Goal: Task Accomplishment & Management: Complete application form

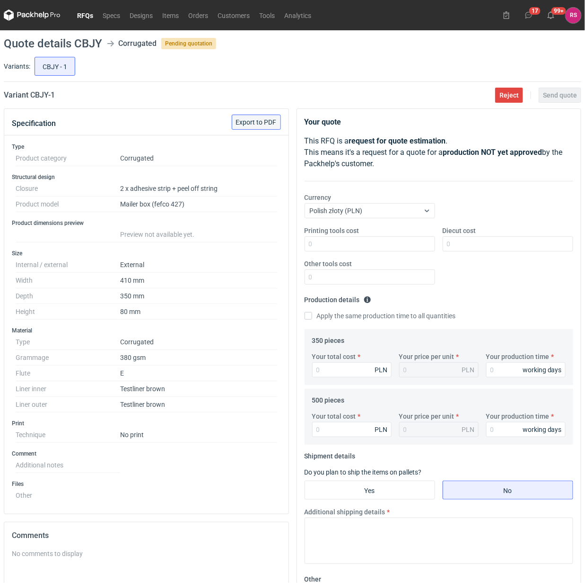
click at [260, 119] on span "Export to PDF" at bounding box center [256, 122] width 41 height 7
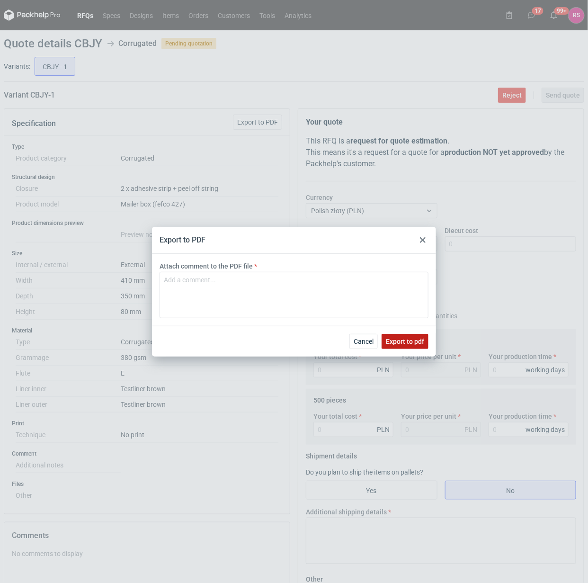
click at [410, 336] on button "Export to pdf" at bounding box center [404, 341] width 47 height 15
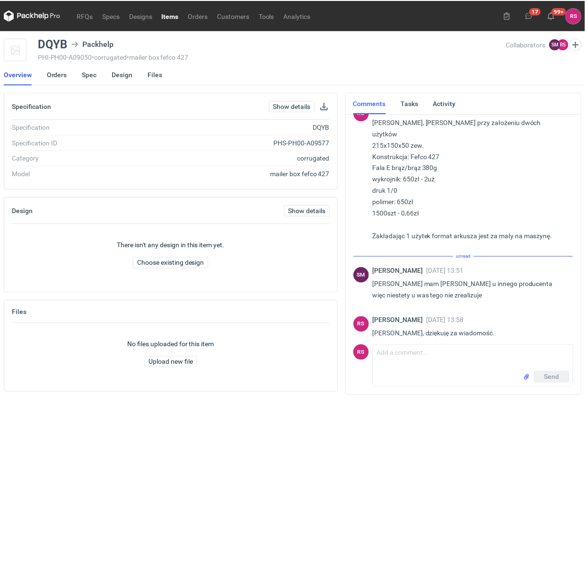
scroll to position [68, 0]
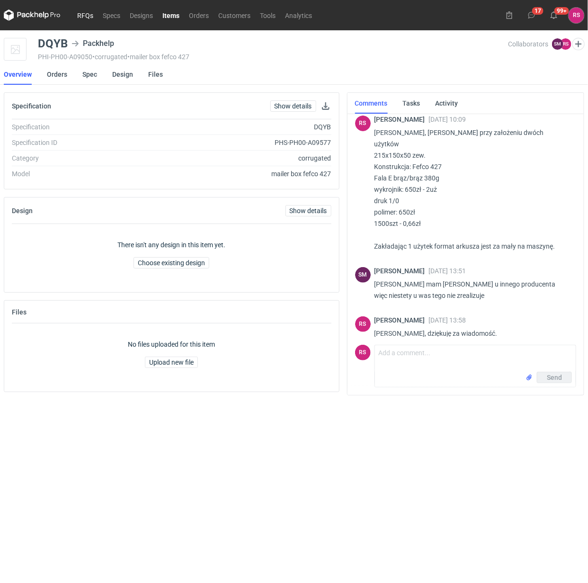
click at [84, 16] on link "RFQs" at bounding box center [85, 14] width 26 height 11
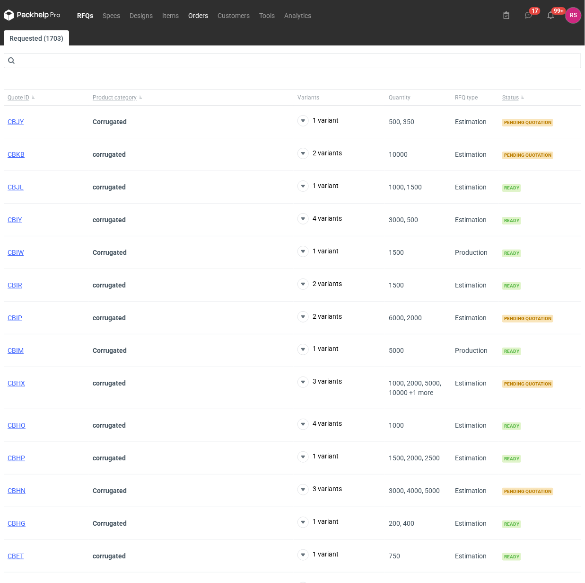
click at [202, 13] on link "Orders" at bounding box center [198, 14] width 29 height 11
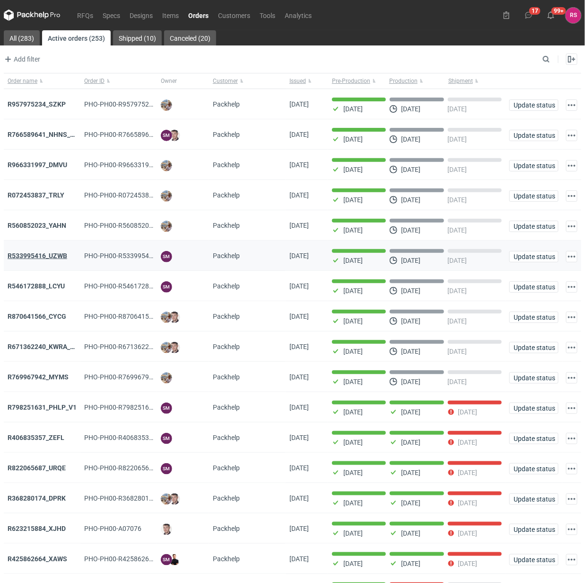
click at [53, 256] on strong "R533995416_UZWB" at bounding box center [38, 256] width 60 height 8
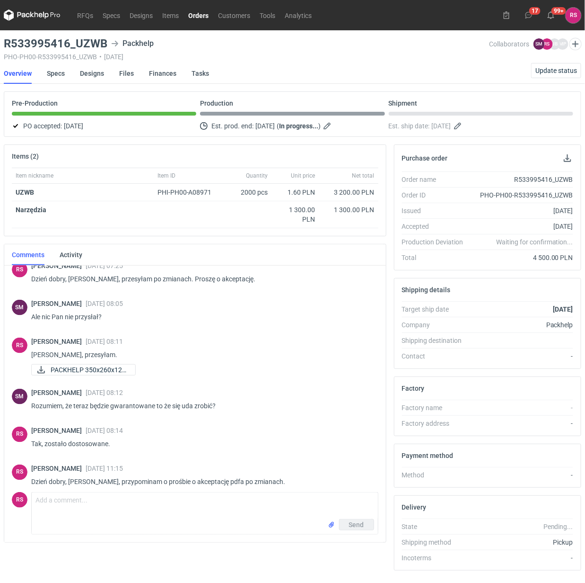
scroll to position [427, 0]
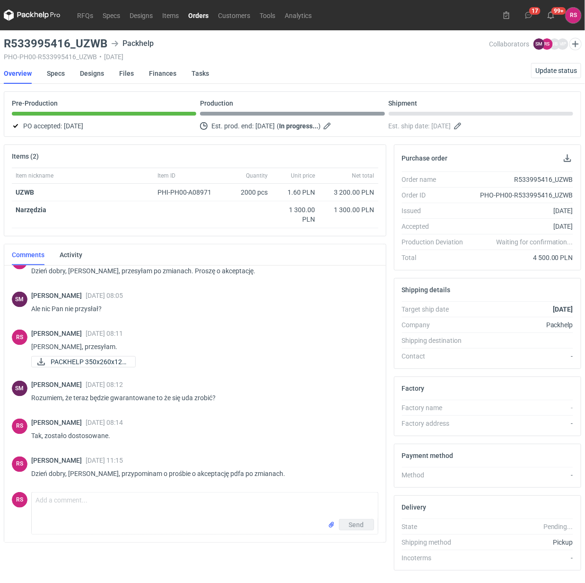
drag, startPoint x: 68, startPoint y: 458, endPoint x: 133, endPoint y: 459, distance: 65.8
click at [133, 459] on div "[PERSON_NAME] [DATE] 11:15" at bounding box center [201, 460] width 340 height 8
click at [134, 459] on div "[PERSON_NAME] [DATE] 11:15" at bounding box center [201, 460] width 340 height 8
click at [199, 13] on link "Orders" at bounding box center [199, 14] width 30 height 11
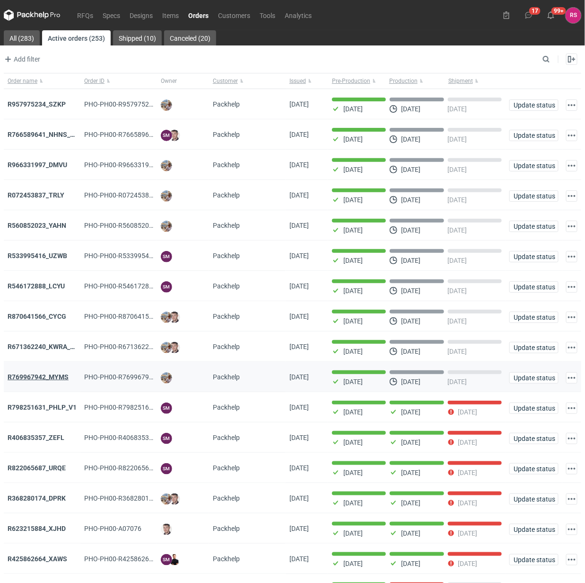
click at [49, 375] on strong "R769967942_MYMS" at bounding box center [38, 377] width 61 height 8
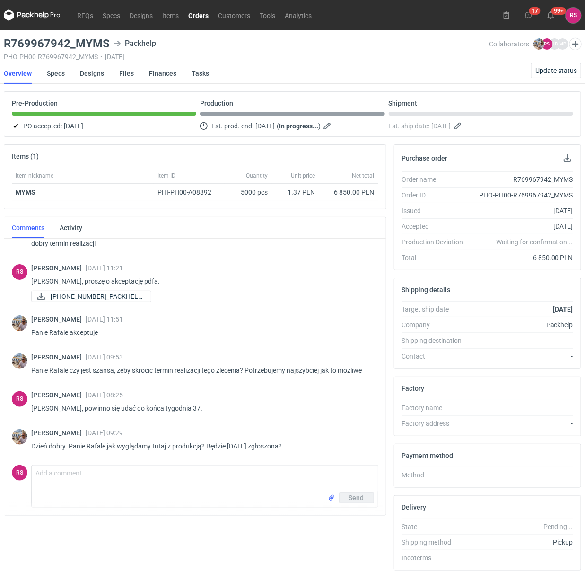
scroll to position [30, 0]
click at [93, 477] on textarea "Comment message" at bounding box center [205, 478] width 346 height 27
type textarea "Dzień dobry, [PERSON_NAME], będzie gotowe [DATE] 15.09."
click at [360, 496] on span "Send" at bounding box center [356, 497] width 15 height 7
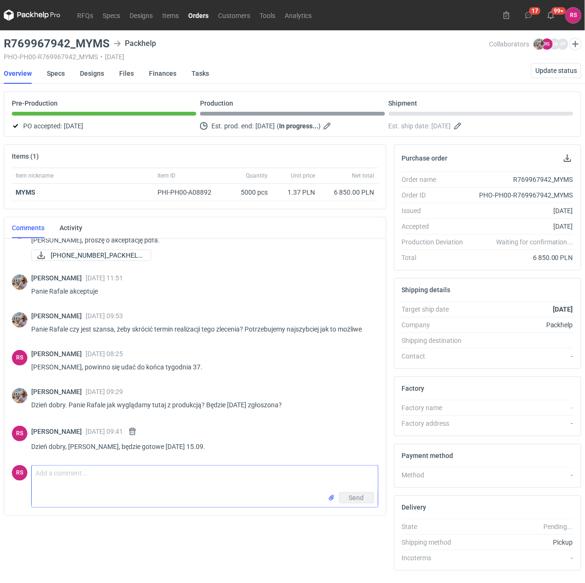
scroll to position [68, 0]
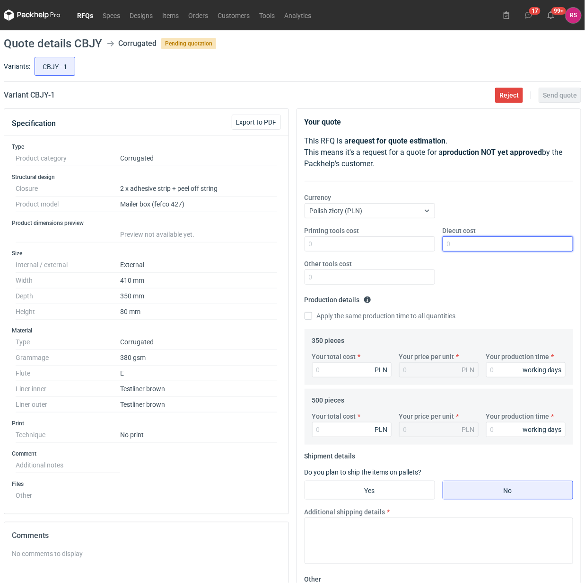
click at [497, 249] on input "Diecut cost" at bounding box center [508, 243] width 131 height 15
type input "700"
click at [305, 312] on input "Apply the same production time to all quantities" at bounding box center [309, 316] width 8 height 8
checkbox input "true"
type input "1579"
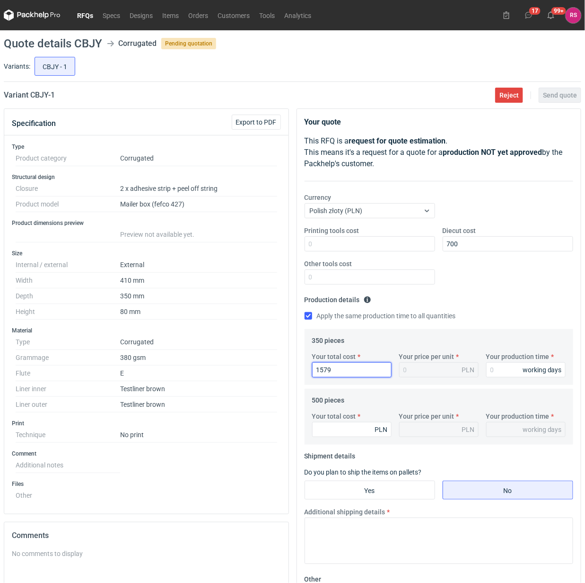
type input "4.51"
type input "1579"
click at [513, 370] on input "Your production time" at bounding box center [527, 369] width 80 height 15
type input "1"
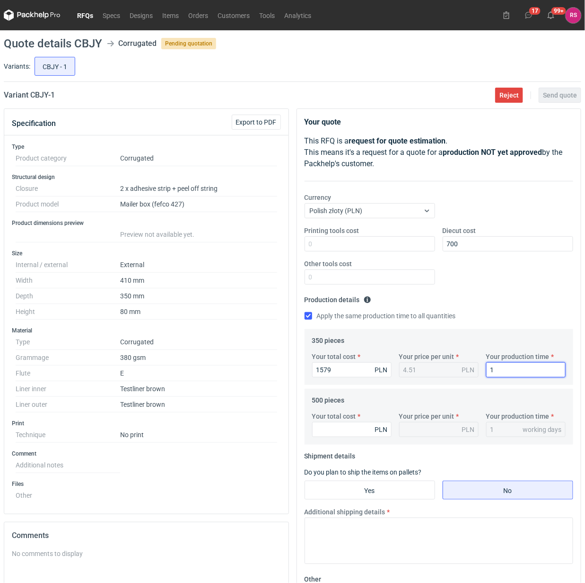
type input "15"
type input "1885"
type input "3.77"
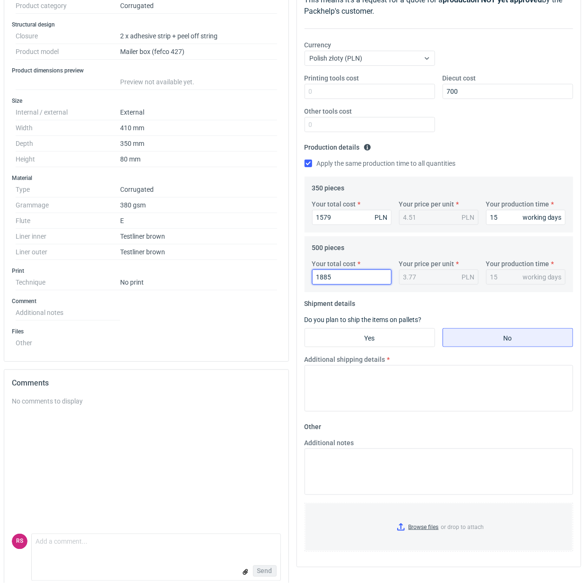
scroll to position [168, 0]
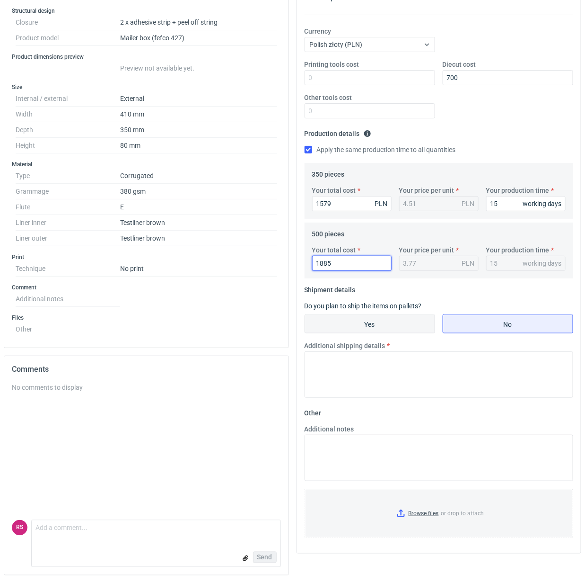
type input "1885"
click at [381, 323] on input "Yes" at bounding box center [370, 324] width 130 height 18
radio input "true"
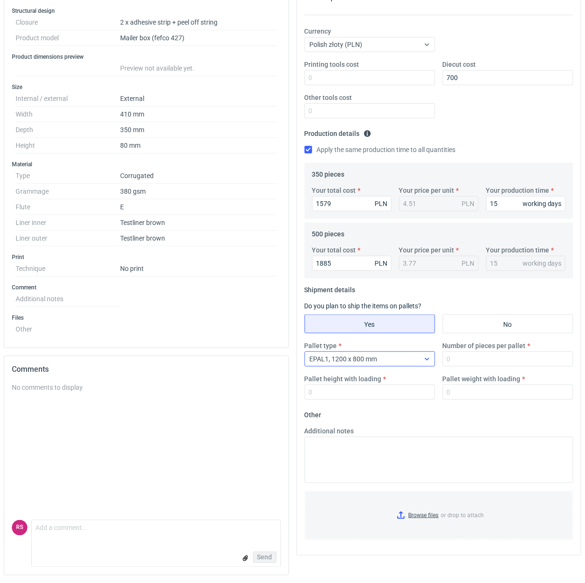
click at [425, 363] on div at bounding box center [427, 359] width 15 height 14
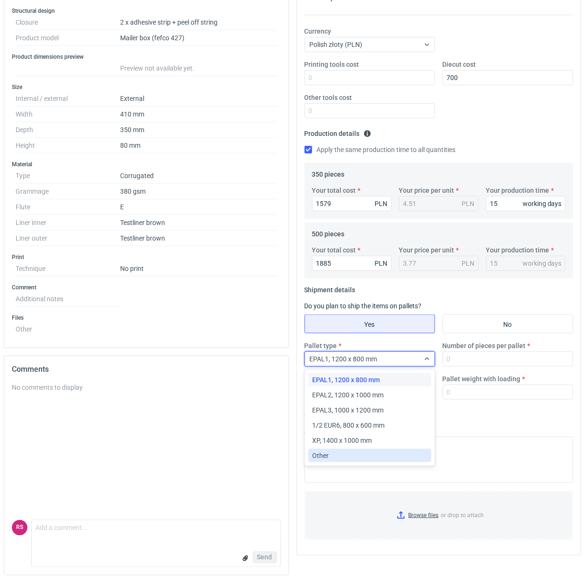
click at [346, 455] on div "Other" at bounding box center [369, 455] width 115 height 9
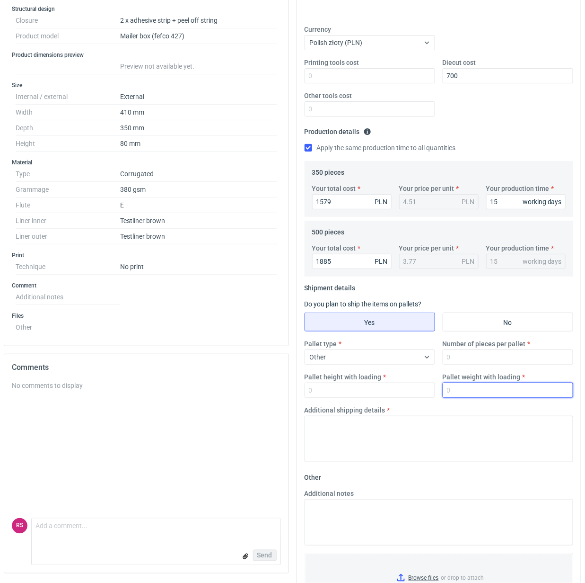
click at [489, 390] on input "Pallet weight with loading" at bounding box center [508, 389] width 131 height 15
click at [488, 358] on input "Number of pieces per pallet" at bounding box center [508, 356] width 131 height 15
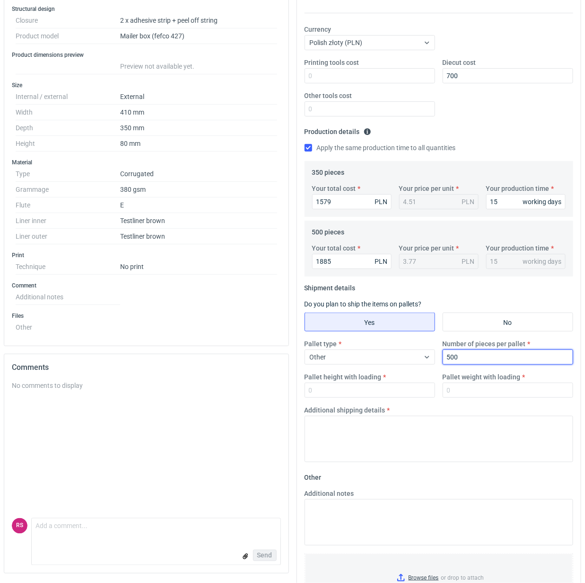
type input "500"
type input "1500"
type input "200"
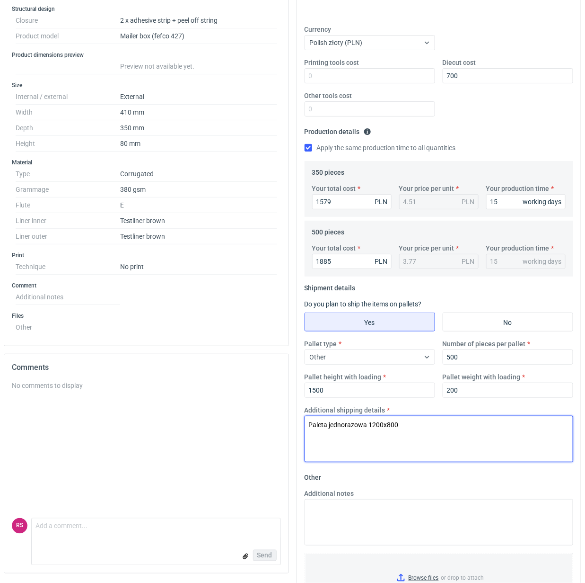
type textarea "Paleta jednorazowa 1200x800"
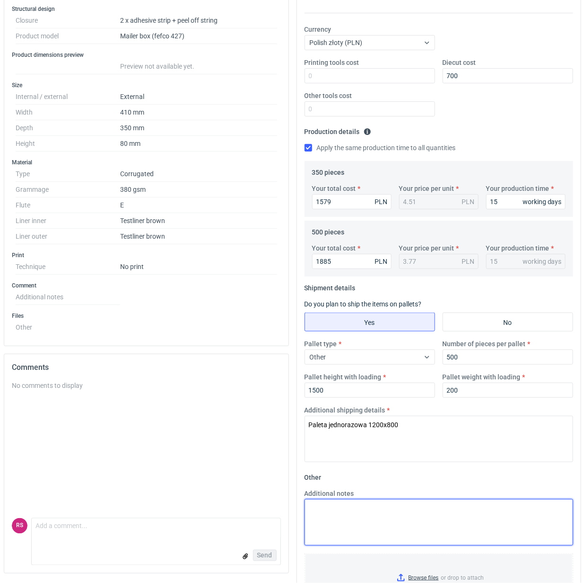
click at [398, 514] on textarea "Additional notes" at bounding box center [439, 522] width 269 height 46
paste textarea "przy tej ilości dostępna tylko gramatura 340g"
drag, startPoint x: 331, startPoint y: 512, endPoint x: 480, endPoint y: 533, distance: 150.6
click at [331, 511] on textarea "350 szt - przy tej ilości dostępna tylko gramatura 340g" at bounding box center [439, 522] width 269 height 46
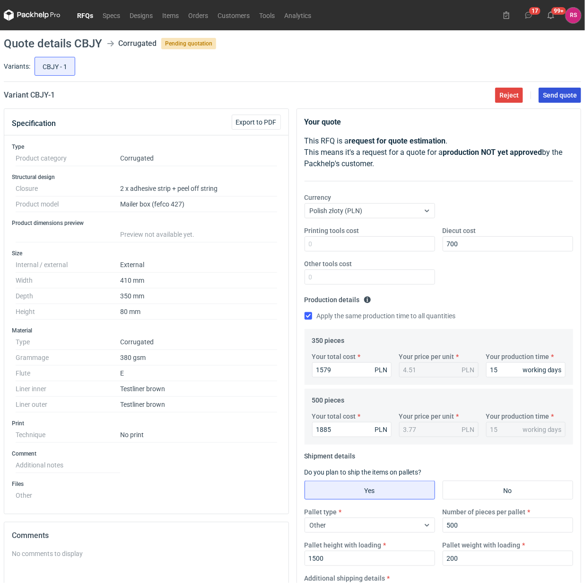
type textarea "350 szt. - przy tej ilości dostępna tylko gramatura 340g"
click at [558, 93] on span "Send quote" at bounding box center [560, 95] width 34 height 7
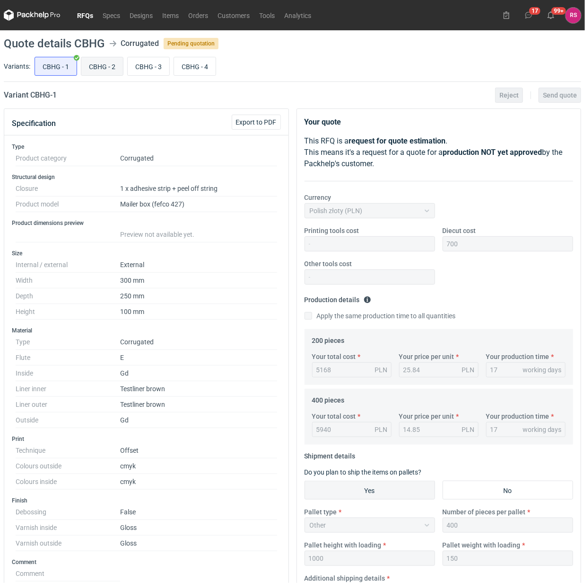
click at [107, 67] on input "CBHG - 2" at bounding box center [102, 66] width 42 height 18
radio input "true"
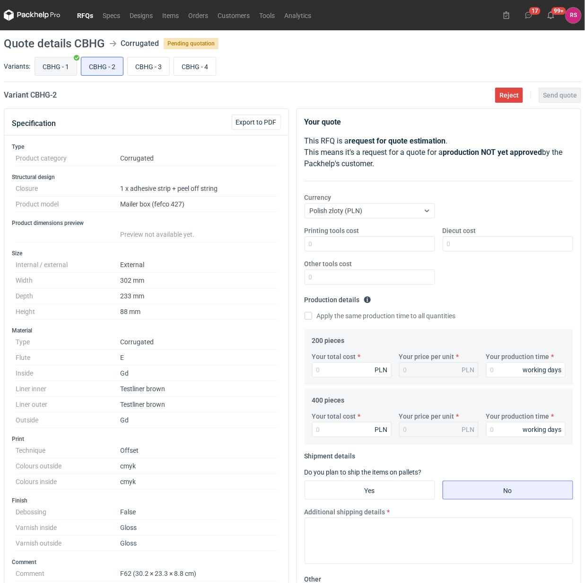
click at [50, 71] on input "CBHG - 1" at bounding box center [56, 66] width 42 height 18
radio input "true"
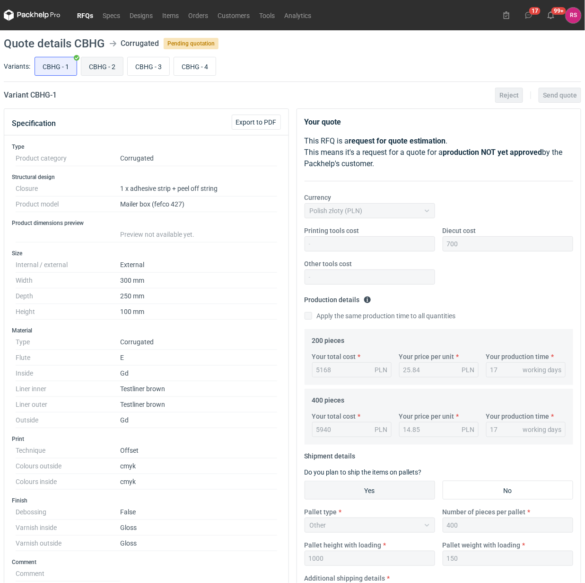
click at [90, 70] on input "CBHG - 2" at bounding box center [102, 66] width 42 height 18
radio input "true"
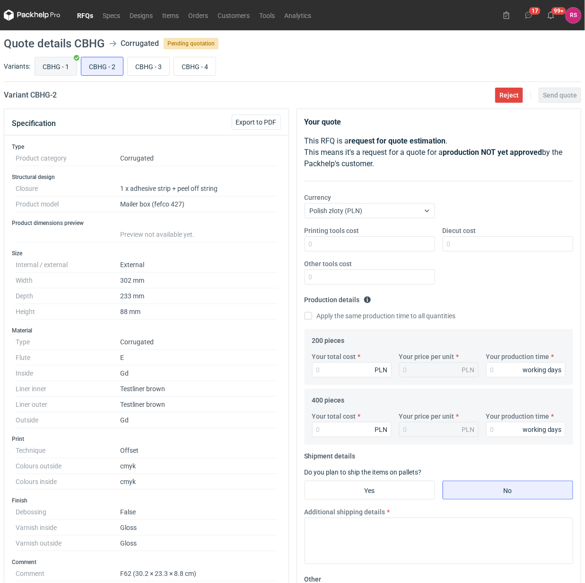
click at [35, 71] on input "CBHG - 1" at bounding box center [56, 66] width 42 height 18
radio input "true"
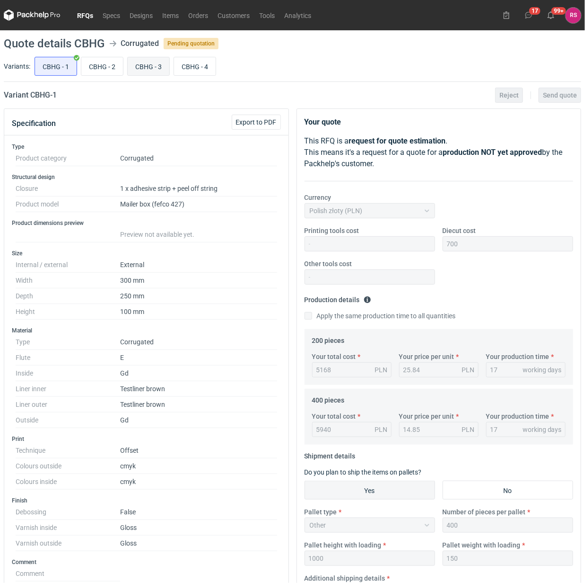
click at [159, 67] on input "CBHG - 3" at bounding box center [149, 66] width 42 height 18
radio input "true"
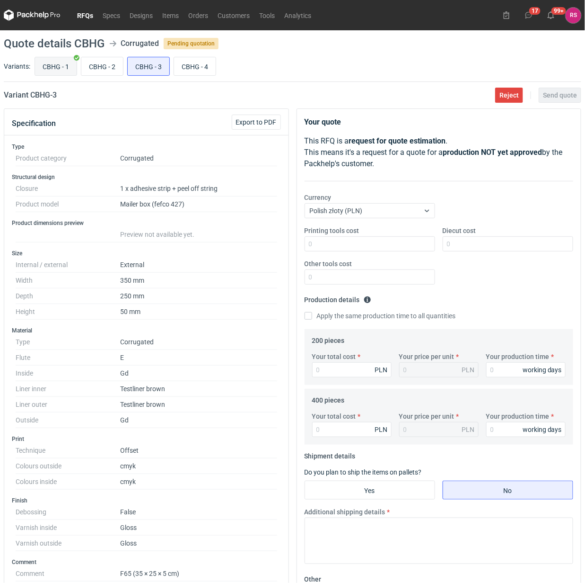
click at [65, 73] on input "CBHG - 1" at bounding box center [56, 66] width 42 height 18
radio input "true"
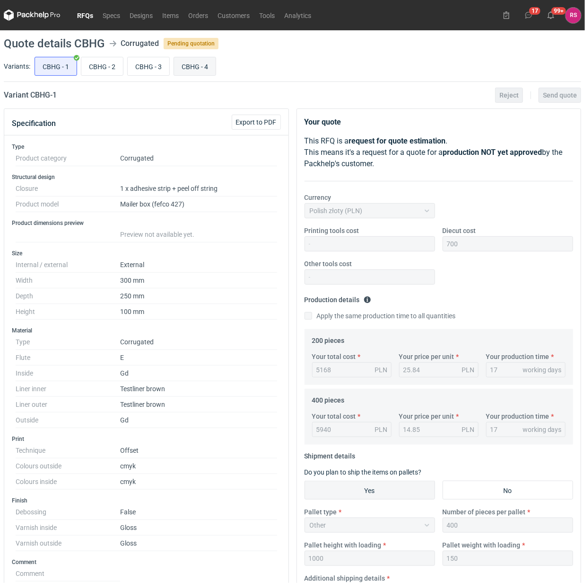
click at [199, 68] on input "CBHG - 4" at bounding box center [195, 66] width 42 height 18
radio input "true"
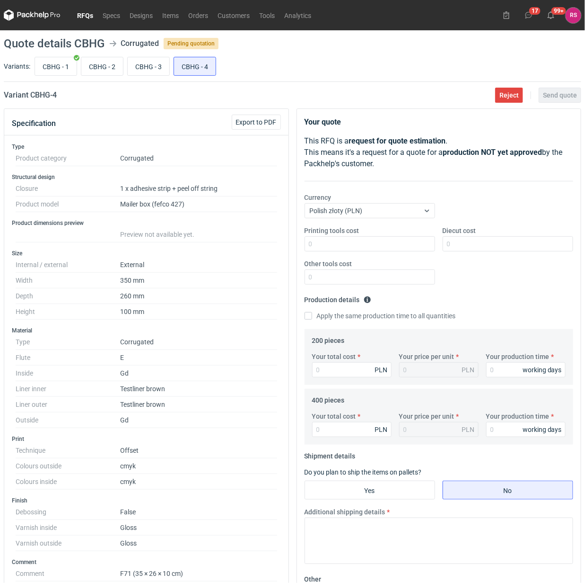
click at [27, 69] on label "Variants:" at bounding box center [17, 66] width 27 height 9
click at [197, 64] on input "CBHG - 4" at bounding box center [195, 66] width 42 height 18
click at [62, 70] on input "CBHG - 1" at bounding box center [56, 66] width 42 height 18
radio input "true"
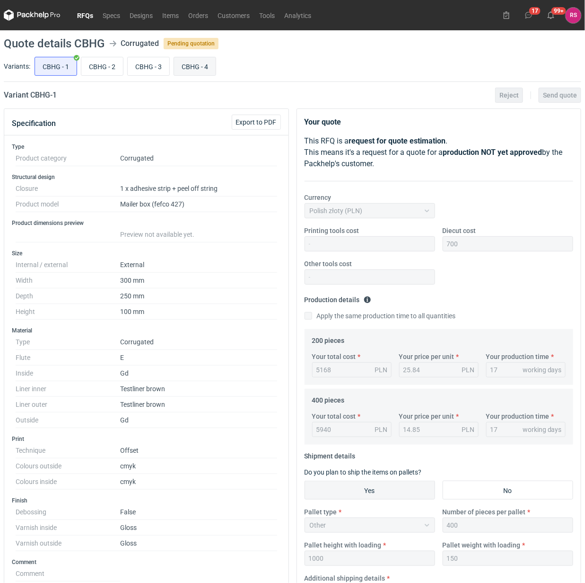
click at [176, 69] on input "CBHG - 4" at bounding box center [195, 66] width 42 height 18
radio input "true"
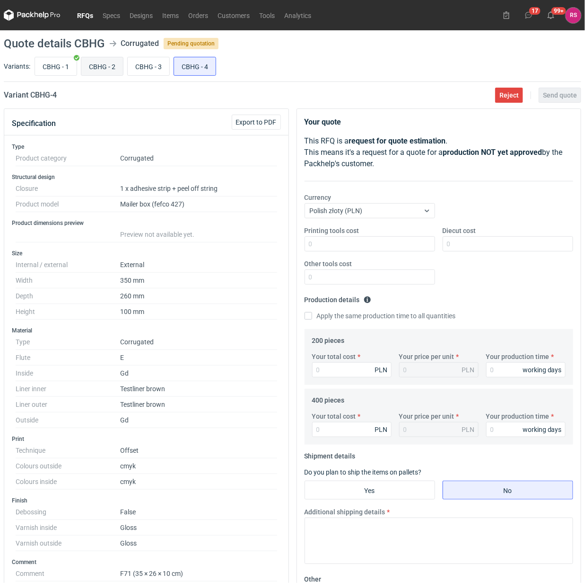
click at [98, 67] on input "CBHG - 2" at bounding box center [102, 66] width 42 height 18
radio input "true"
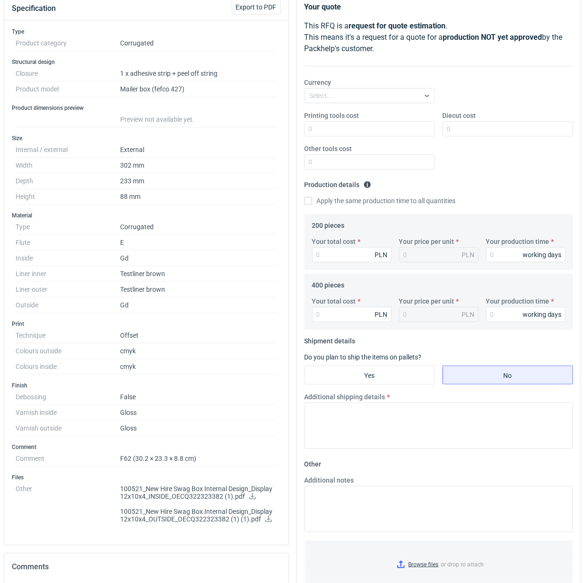
scroll to position [118, 0]
